Goal: Information Seeking & Learning: Learn about a topic

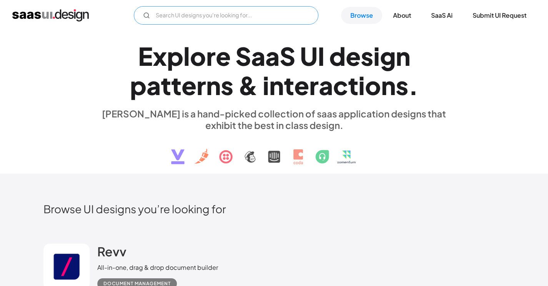
click at [214, 22] on input "Email Form" at bounding box center [226, 15] width 185 height 18
click at [257, 8] on input "notification log" at bounding box center [226, 15] width 185 height 18
click at [145, 15] on icon "Email Form" at bounding box center [146, 15] width 7 height 7
click at [230, 22] on input "notification log" at bounding box center [226, 15] width 185 height 18
type input "notification log"
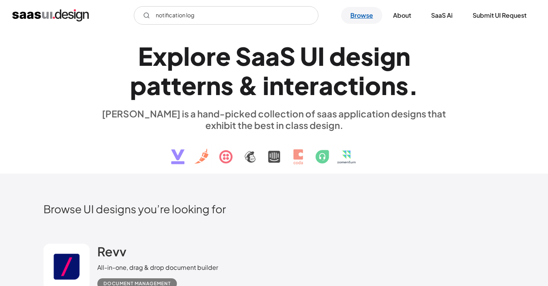
click at [360, 17] on link "Browse" at bounding box center [361, 15] width 41 height 17
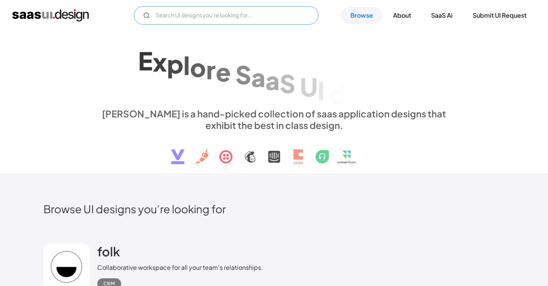
click at [234, 18] on input "Email Form" at bounding box center [226, 15] width 185 height 18
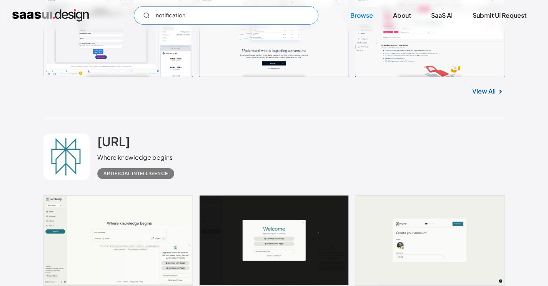
scroll to position [1331, 0]
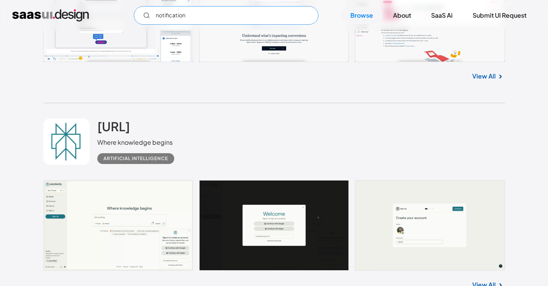
type input "notification"
click at [108, 203] on link at bounding box center [274, 225] width 462 height 90
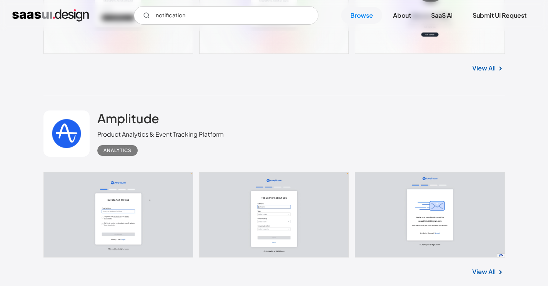
scroll to position [1976, 0]
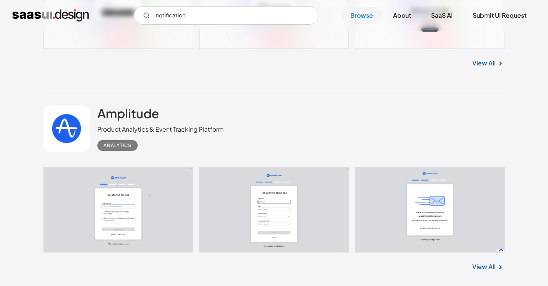
click at [170, 204] on link at bounding box center [274, 210] width 462 height 86
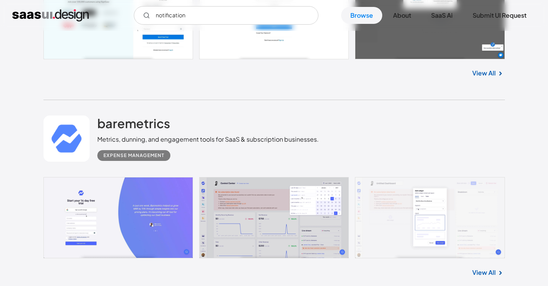
scroll to position [2236, 0]
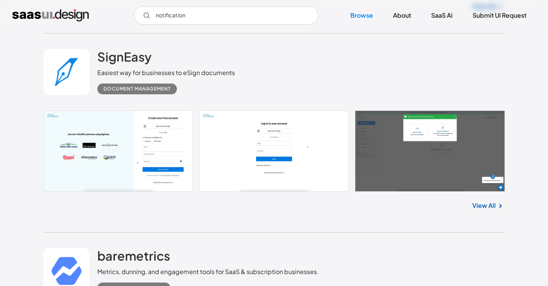
click at [137, 140] on link at bounding box center [274, 150] width 462 height 81
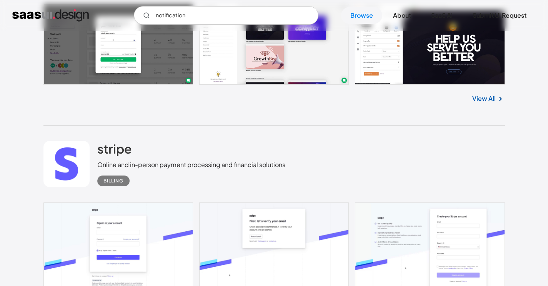
scroll to position [3070, 0]
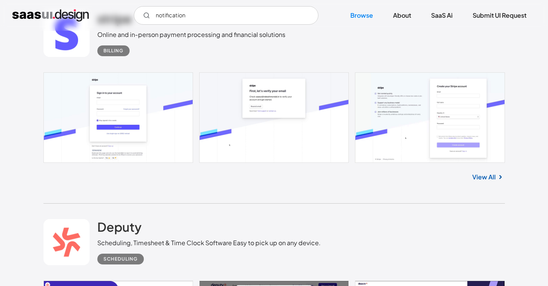
click at [143, 136] on link at bounding box center [274, 117] width 462 height 90
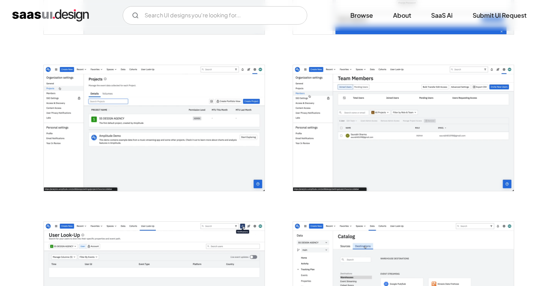
scroll to position [1602, 0]
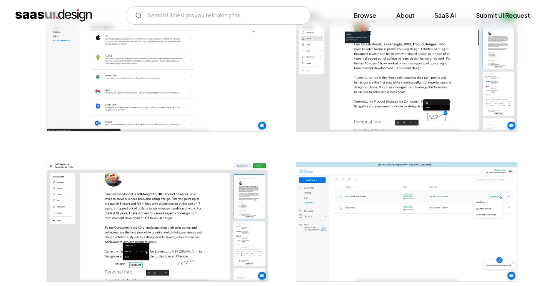
scroll to position [956, 0]
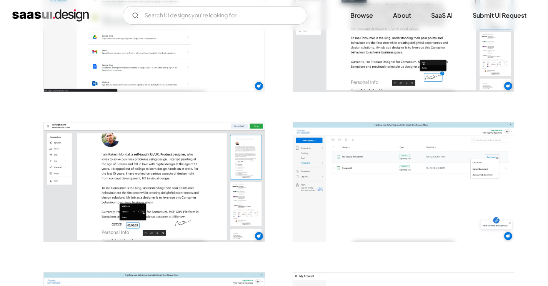
click at [376, 159] on img "open lightbox" at bounding box center [403, 181] width 221 height 119
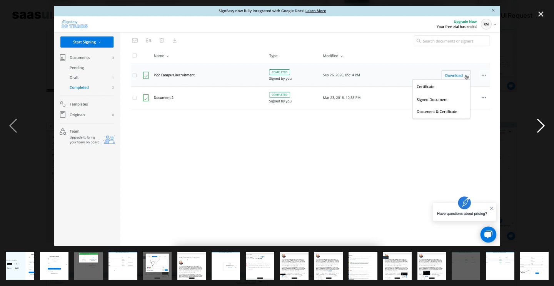
click at [543, 128] on div "next image" at bounding box center [541, 126] width 26 height 240
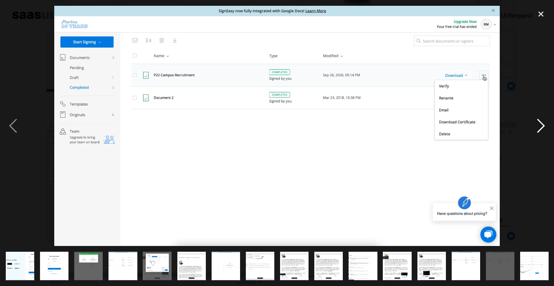
click at [543, 128] on div "next image" at bounding box center [541, 126] width 26 height 240
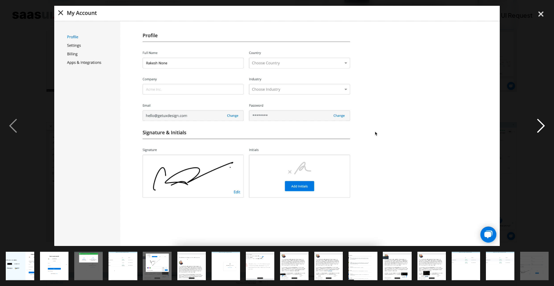
click at [543, 128] on div "next image" at bounding box center [541, 126] width 26 height 240
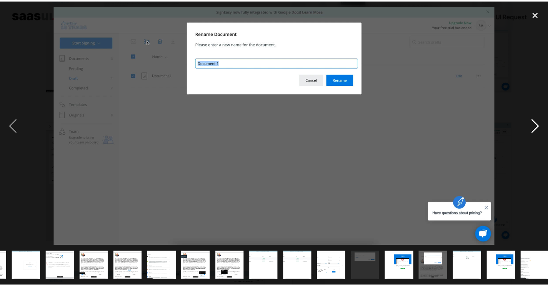
scroll to position [0, 206]
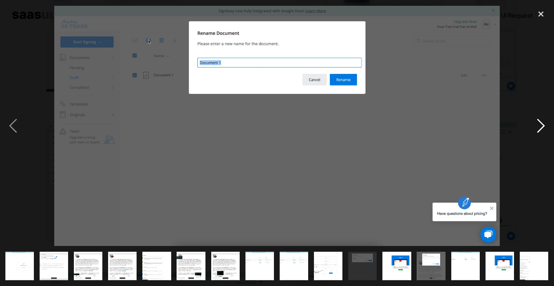
click at [543, 128] on div "next image" at bounding box center [541, 126] width 26 height 240
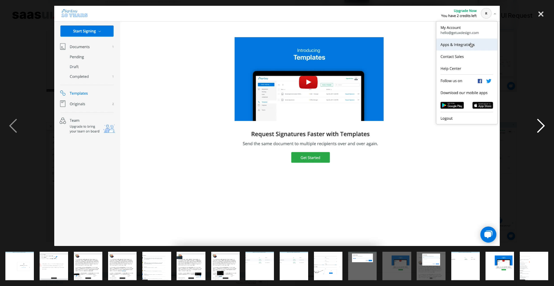
click at [543, 128] on div "next image" at bounding box center [541, 126] width 26 height 240
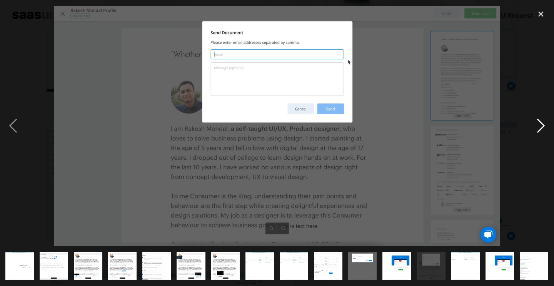
click at [543, 128] on div "next image" at bounding box center [541, 126] width 26 height 240
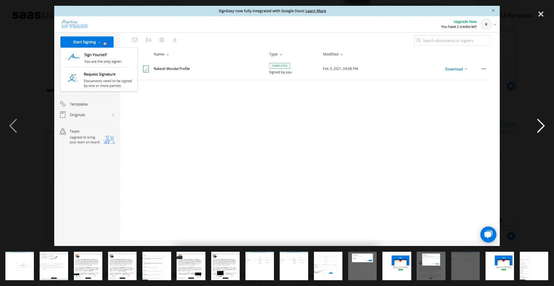
click at [543, 128] on div "next image" at bounding box center [541, 126] width 26 height 240
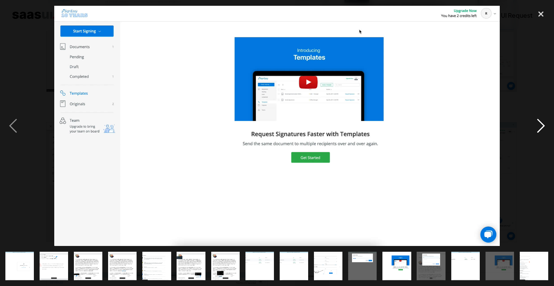
click at [543, 128] on div "next image" at bounding box center [541, 126] width 26 height 240
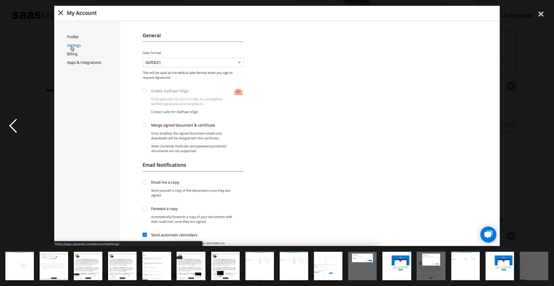
click at [17, 130] on div "previous image" at bounding box center [13, 126] width 26 height 240
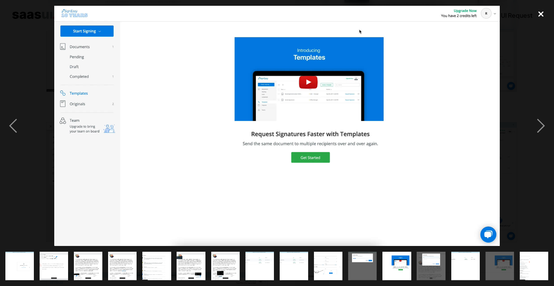
click at [537, 13] on div "close lightbox" at bounding box center [541, 14] width 26 height 17
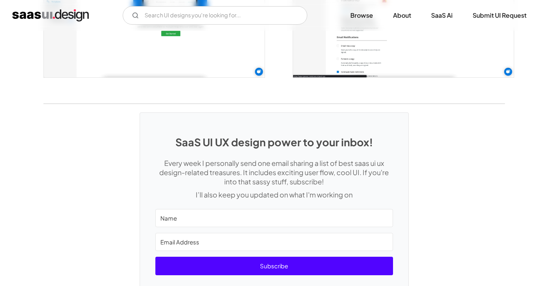
scroll to position [1790, 0]
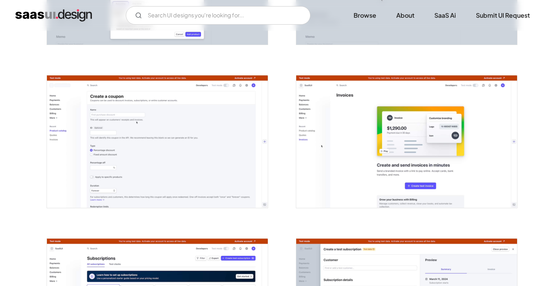
scroll to position [1416, 0]
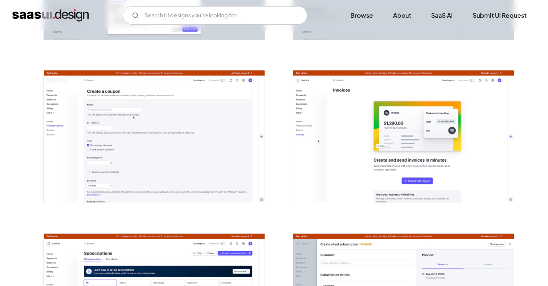
click at [132, 157] on img "open lightbox" at bounding box center [154, 136] width 221 height 132
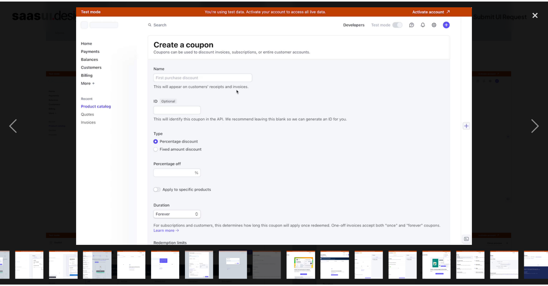
scroll to position [0, 309]
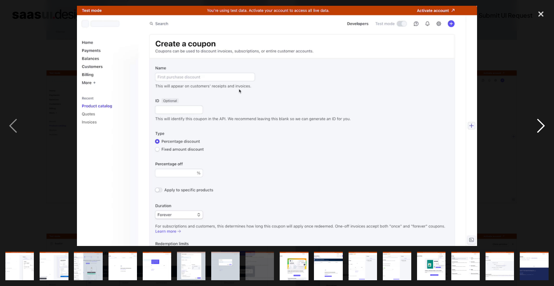
click at [535, 130] on div "next image" at bounding box center [541, 126] width 26 height 240
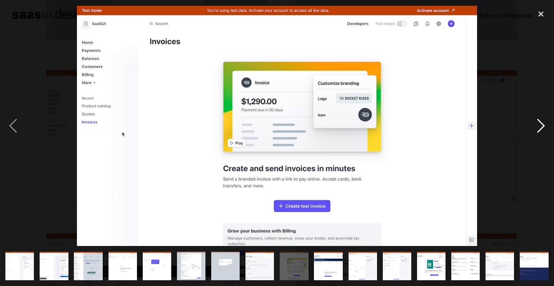
click at [535, 131] on div "next image" at bounding box center [541, 126] width 26 height 240
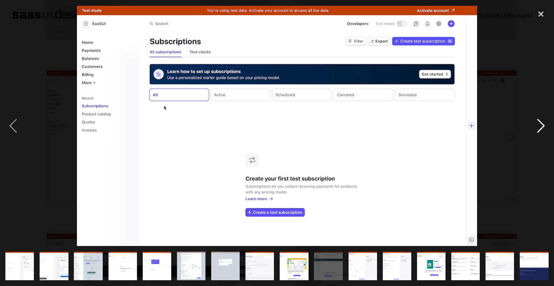
click at [535, 131] on div "next image" at bounding box center [541, 126] width 26 height 240
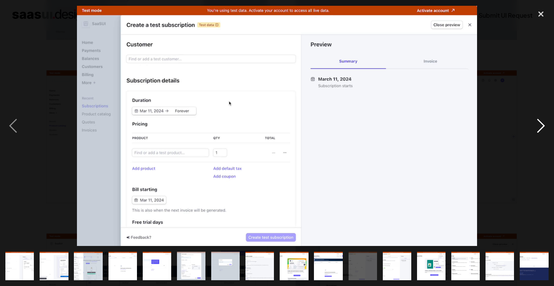
click at [535, 131] on div "next image" at bounding box center [541, 126] width 26 height 240
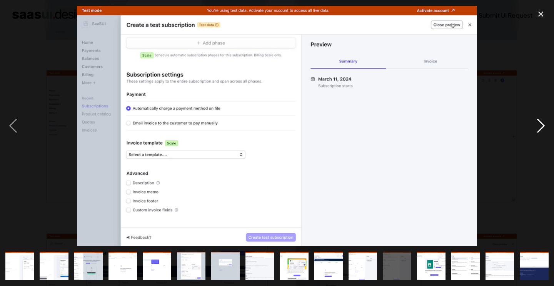
click at [535, 131] on div "next image" at bounding box center [541, 126] width 26 height 240
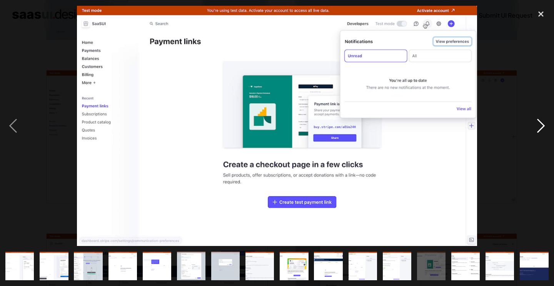
click at [535, 131] on div "next image" at bounding box center [541, 126] width 26 height 240
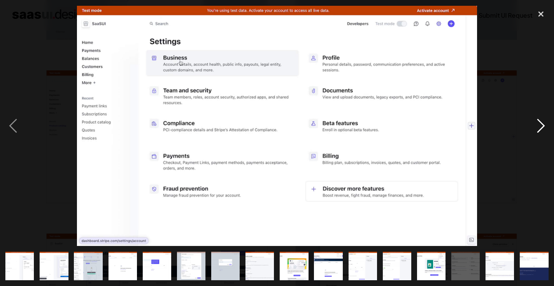
click at [535, 131] on div "next image" at bounding box center [541, 126] width 26 height 240
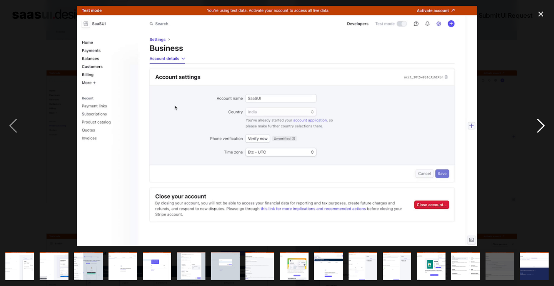
click at [535, 131] on div "next image" at bounding box center [541, 126] width 26 height 240
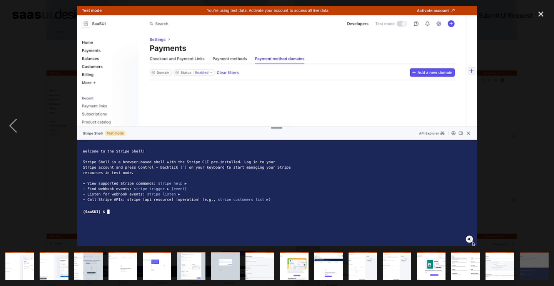
click at [535, 131] on div "next image" at bounding box center [541, 126] width 26 height 240
click at [538, 16] on div "close lightbox" at bounding box center [541, 14] width 26 height 17
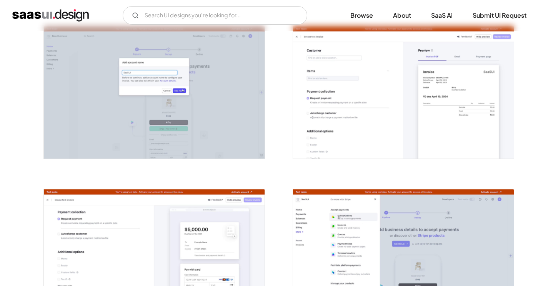
scroll to position [530, 0]
